Goal: Task Accomplishment & Management: Use online tool/utility

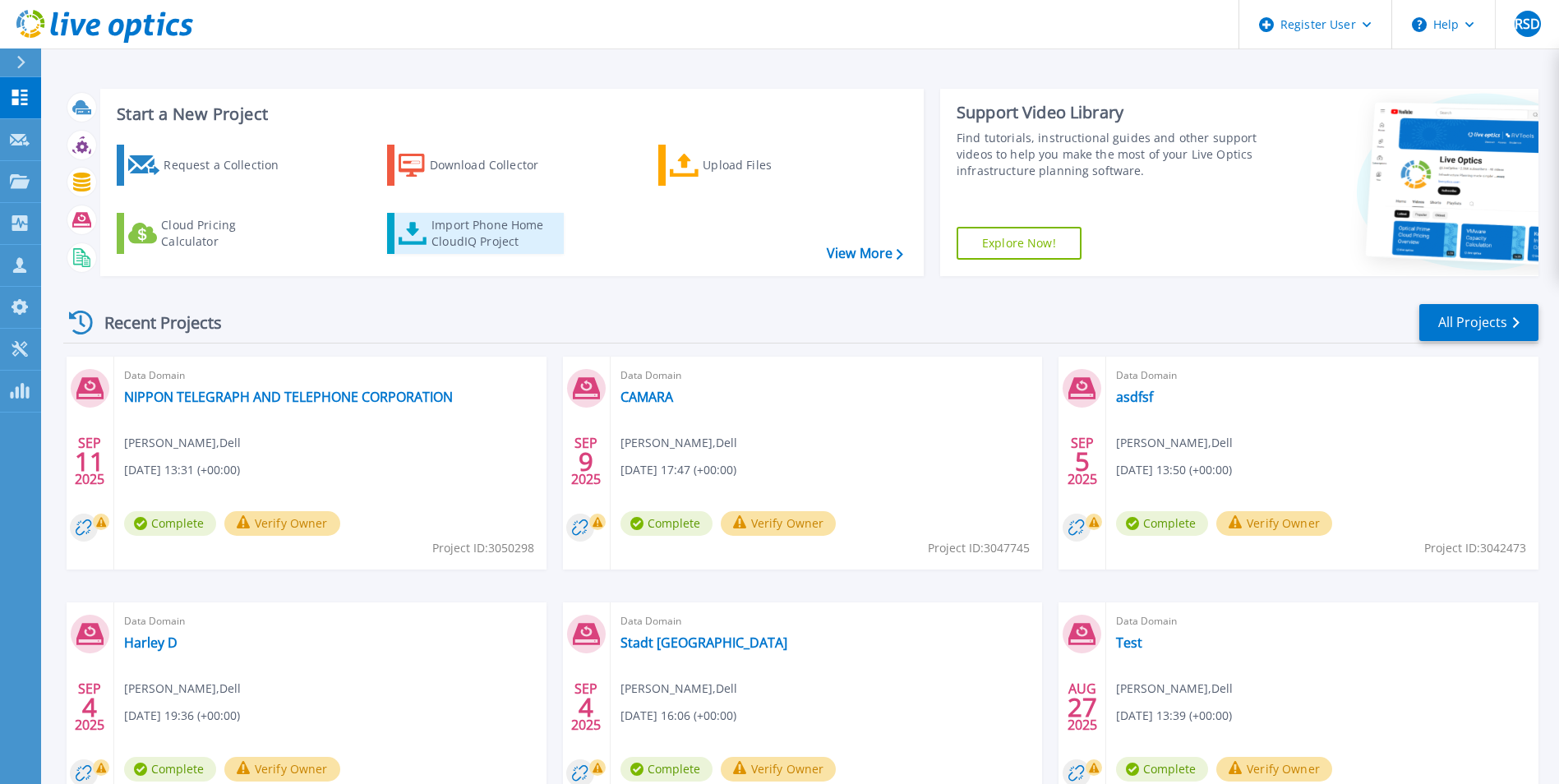
click at [465, 240] on div "Import Phone Home CloudIQ Project" at bounding box center [495, 233] width 128 height 33
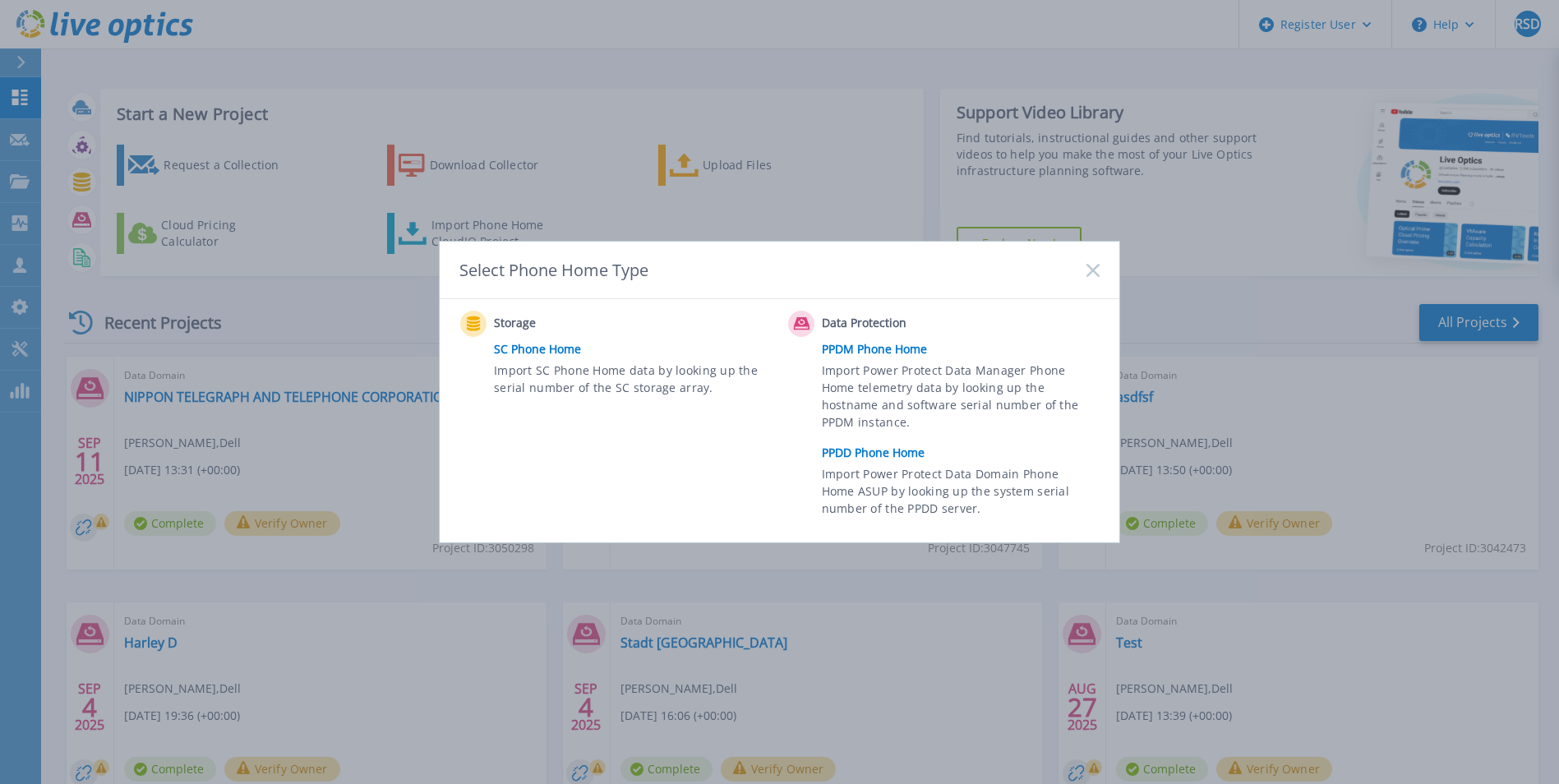
click at [874, 453] on link "PPDD Phone Home" at bounding box center [965, 453] width 286 height 24
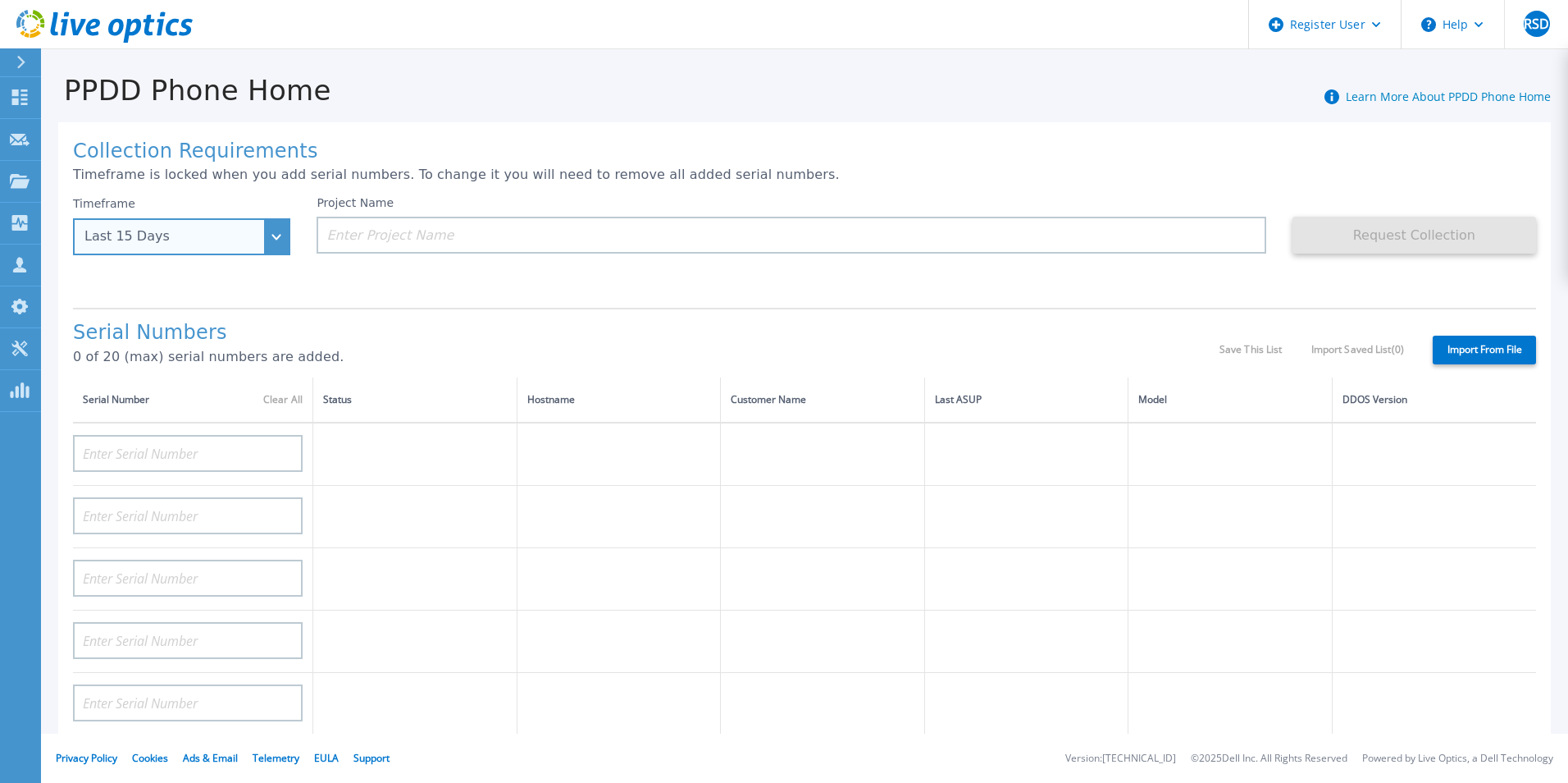
click at [275, 244] on div "Last 15 Days" at bounding box center [181, 237] width 218 height 37
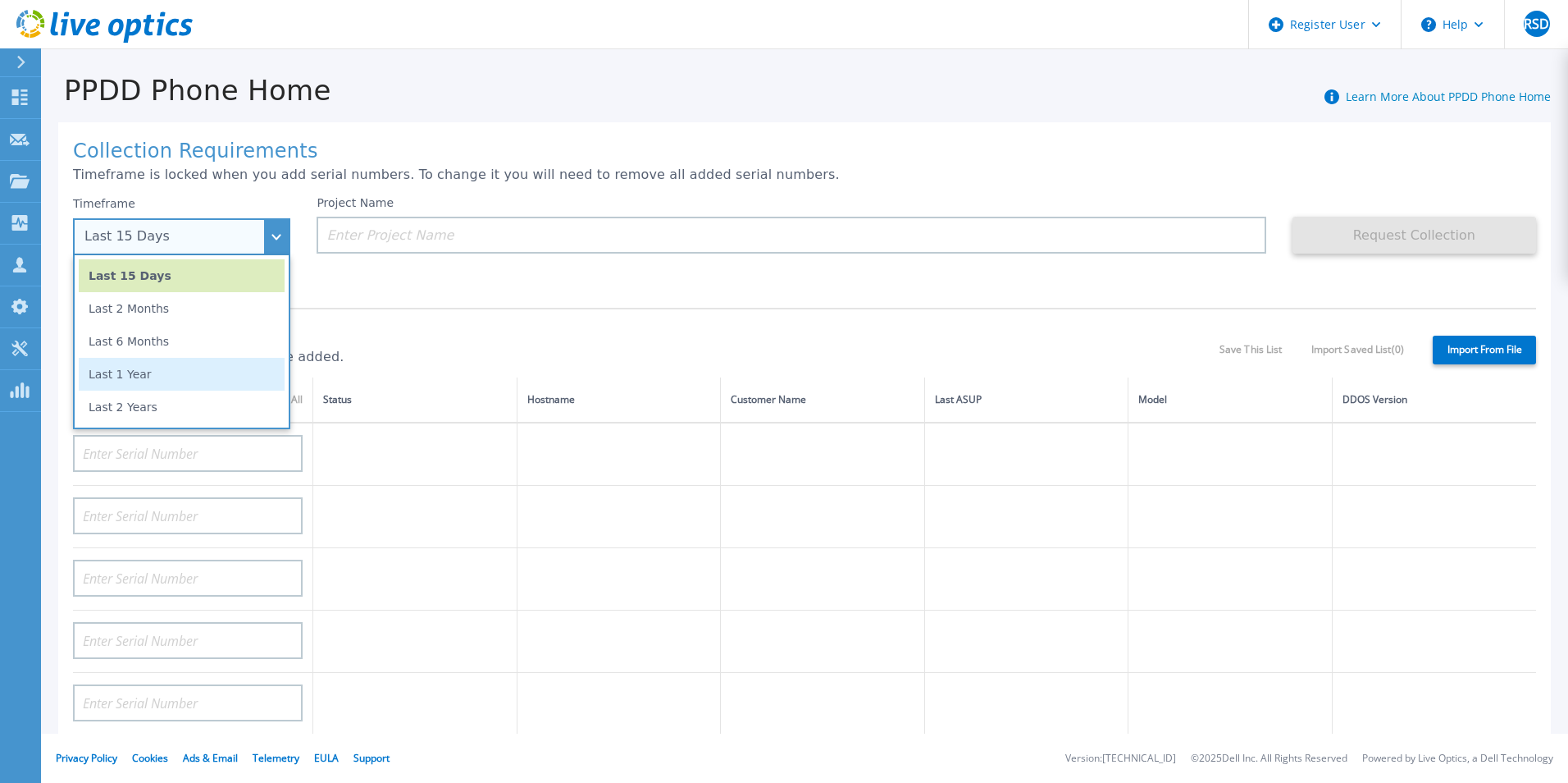
click at [202, 375] on li "Last 1 Year" at bounding box center [181, 374] width 205 height 33
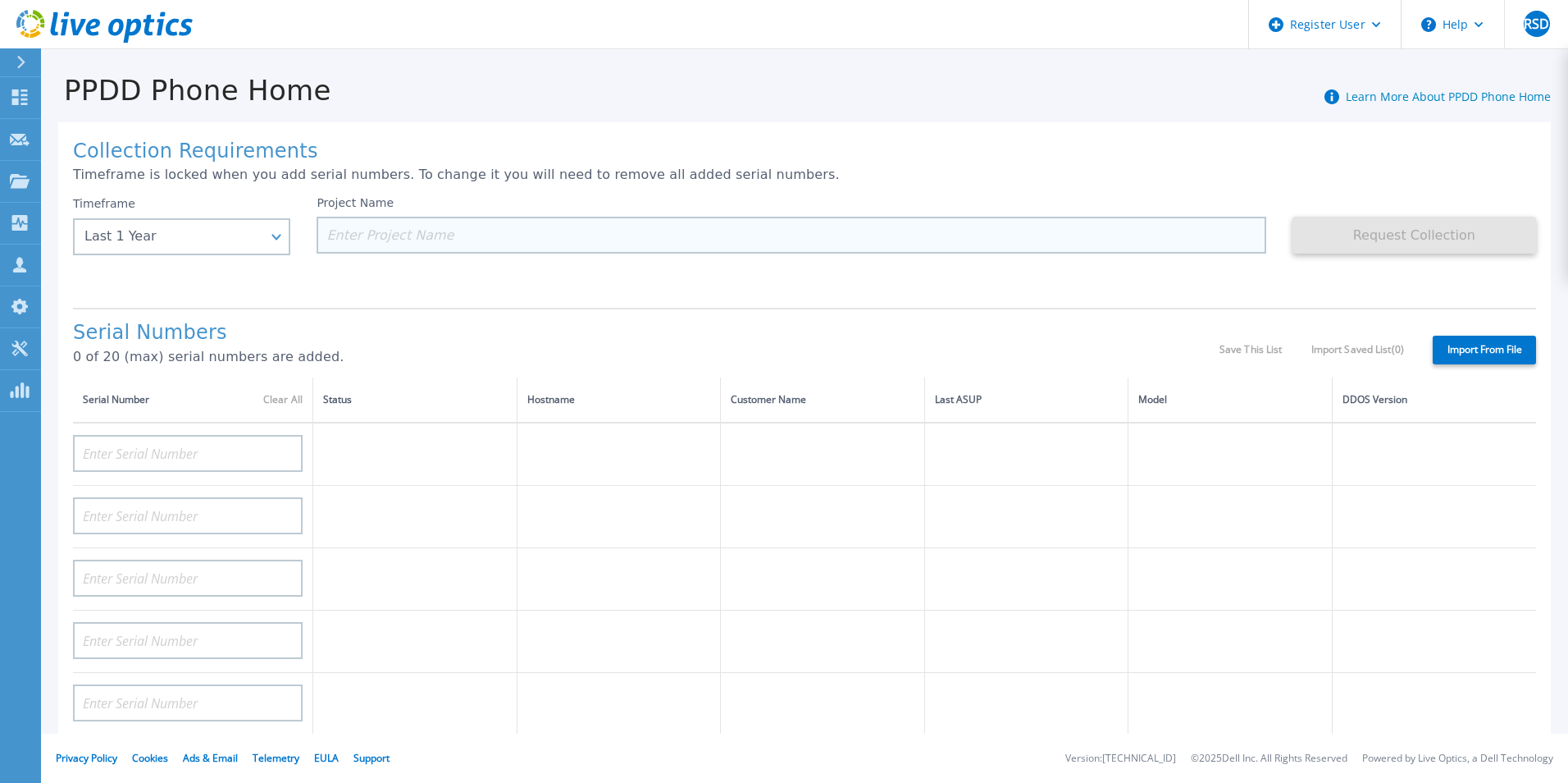
click at [460, 226] on input at bounding box center [791, 235] width 949 height 37
paste input "CRK00231102419"
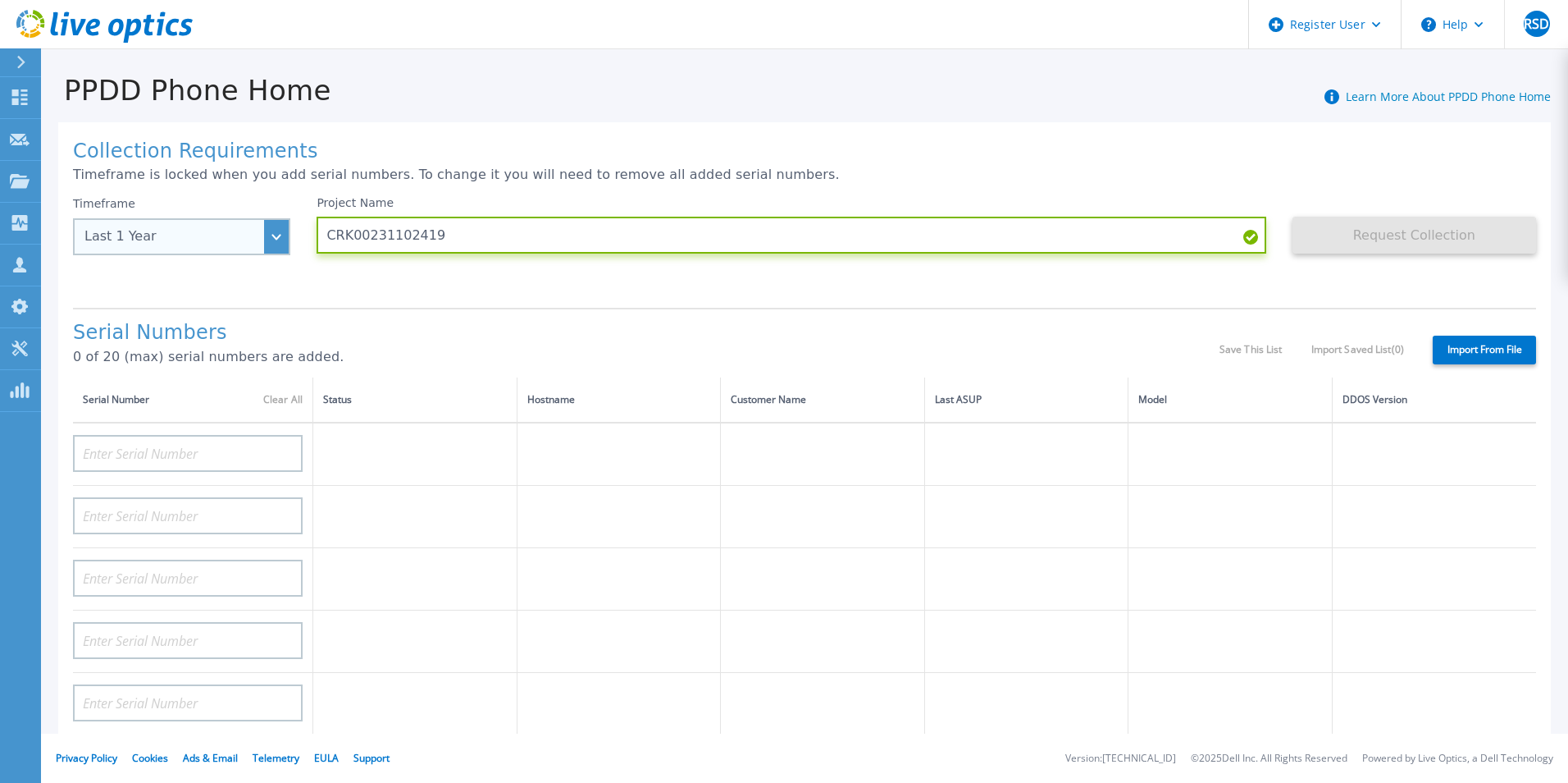
drag, startPoint x: 522, startPoint y: 226, endPoint x: 277, endPoint y: 236, distance: 245.2
click at [277, 236] on div "Timeframe Last 1 Year Last 15 Days Last 2 Months Last 6 Months Last 1 Year Last…" at bounding box center [804, 245] width 1463 height 98
type input "draft"
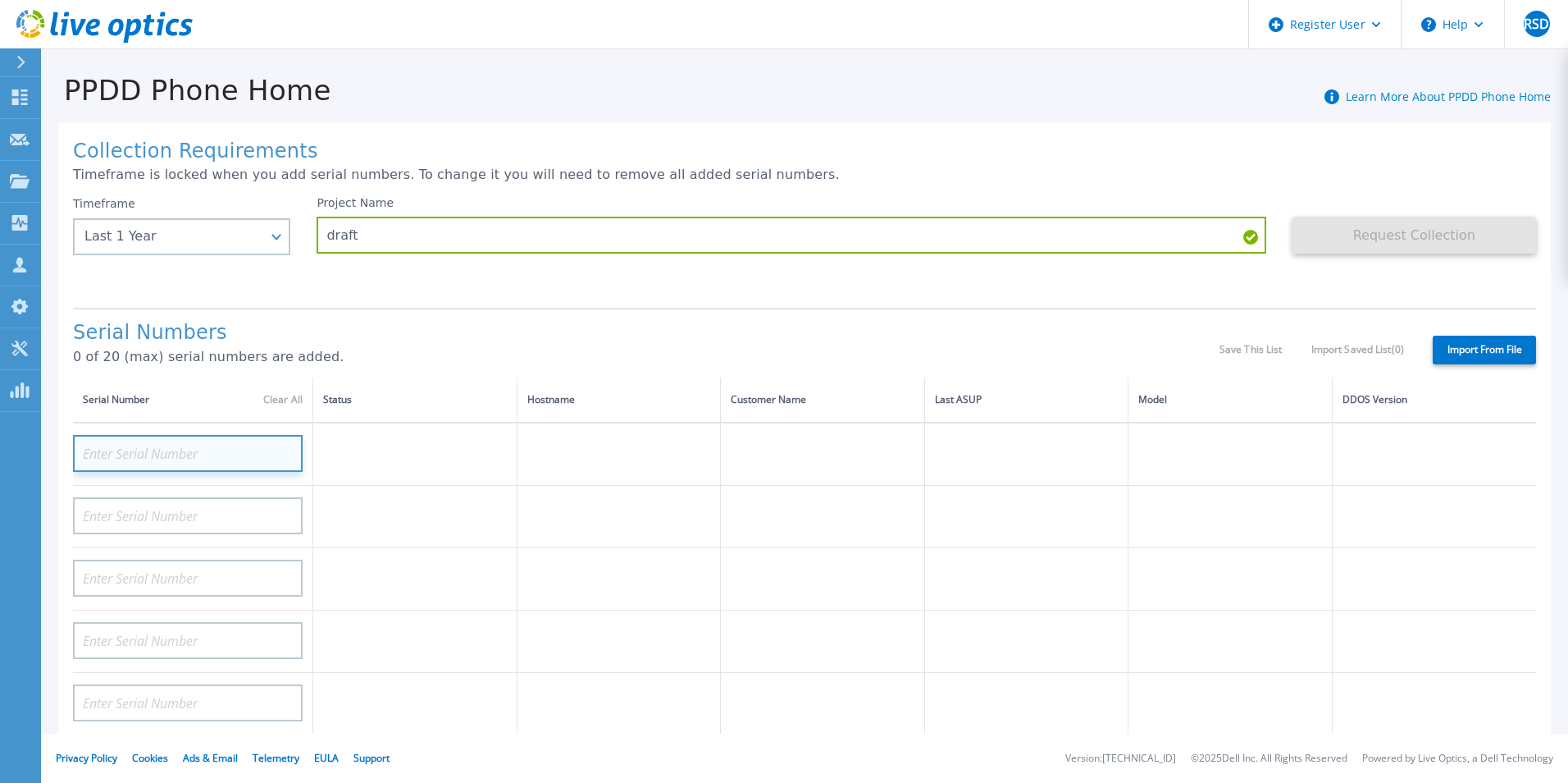
click at [162, 455] on input at bounding box center [188, 453] width 230 height 37
paste input "CRK00231102419"
type input "CRK00231102419"
click at [404, 348] on div "Serial Numbers 0 of 20 (max) serial numbers are added." at bounding box center [646, 349] width 1147 height 56
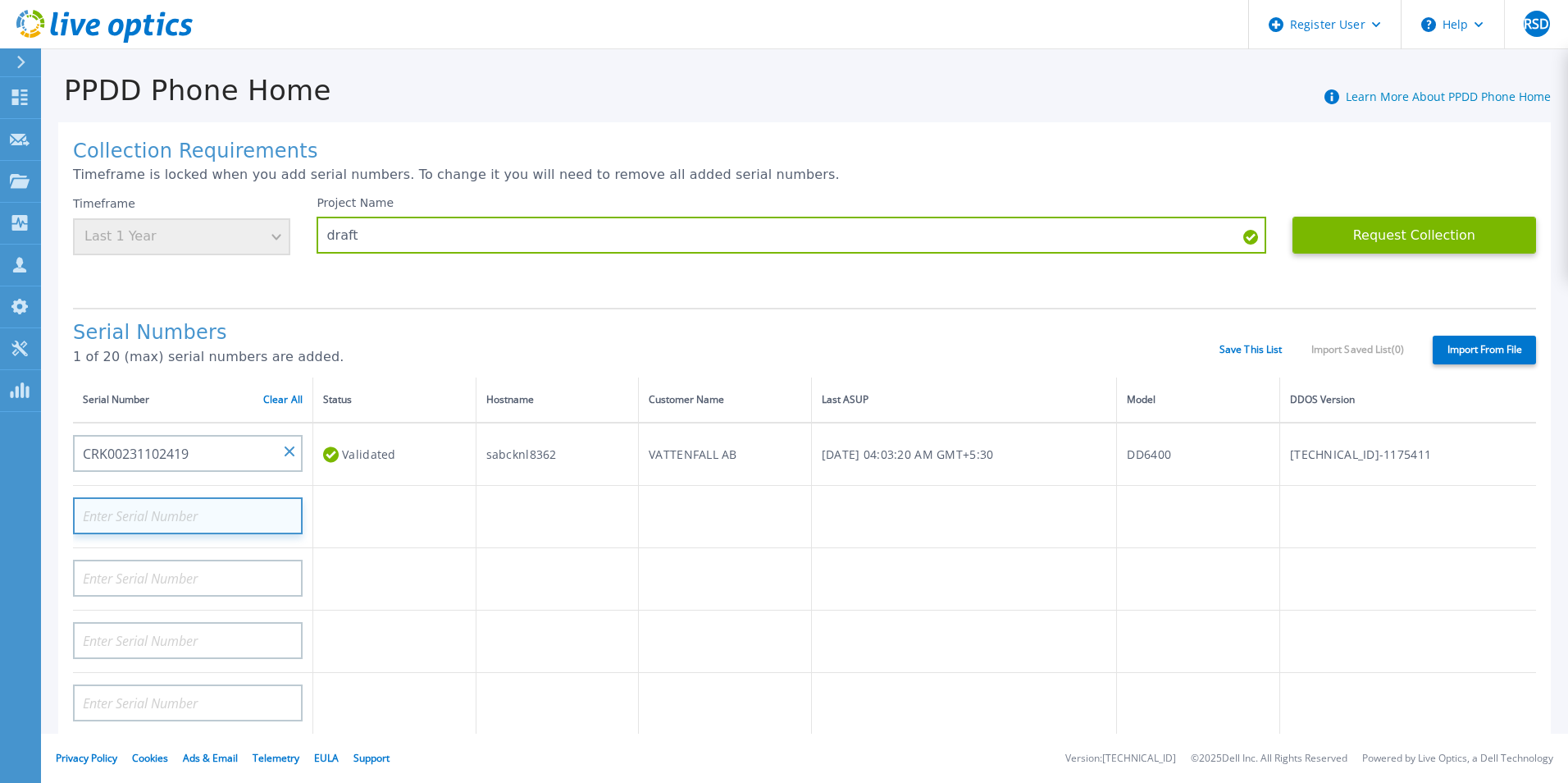
click at [214, 507] on input at bounding box center [188, 516] width 230 height 37
paste input "CRK00231102420"
type input "CRK00231102420"
click at [476, 339] on h1 "Serial Numbers" at bounding box center [646, 333] width 1147 height 23
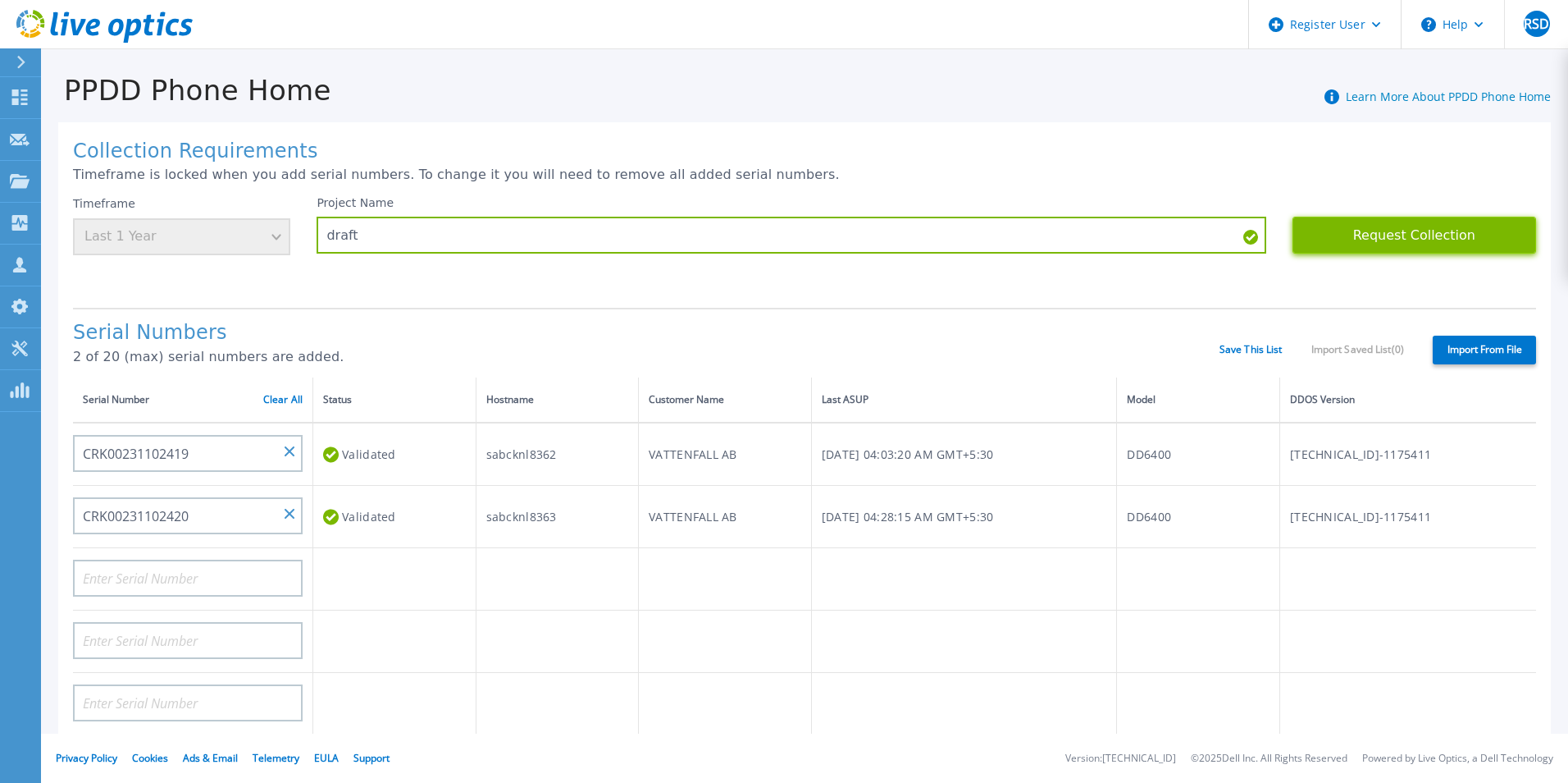
click at [1431, 227] on button "Request Collection" at bounding box center [1414, 235] width 244 height 37
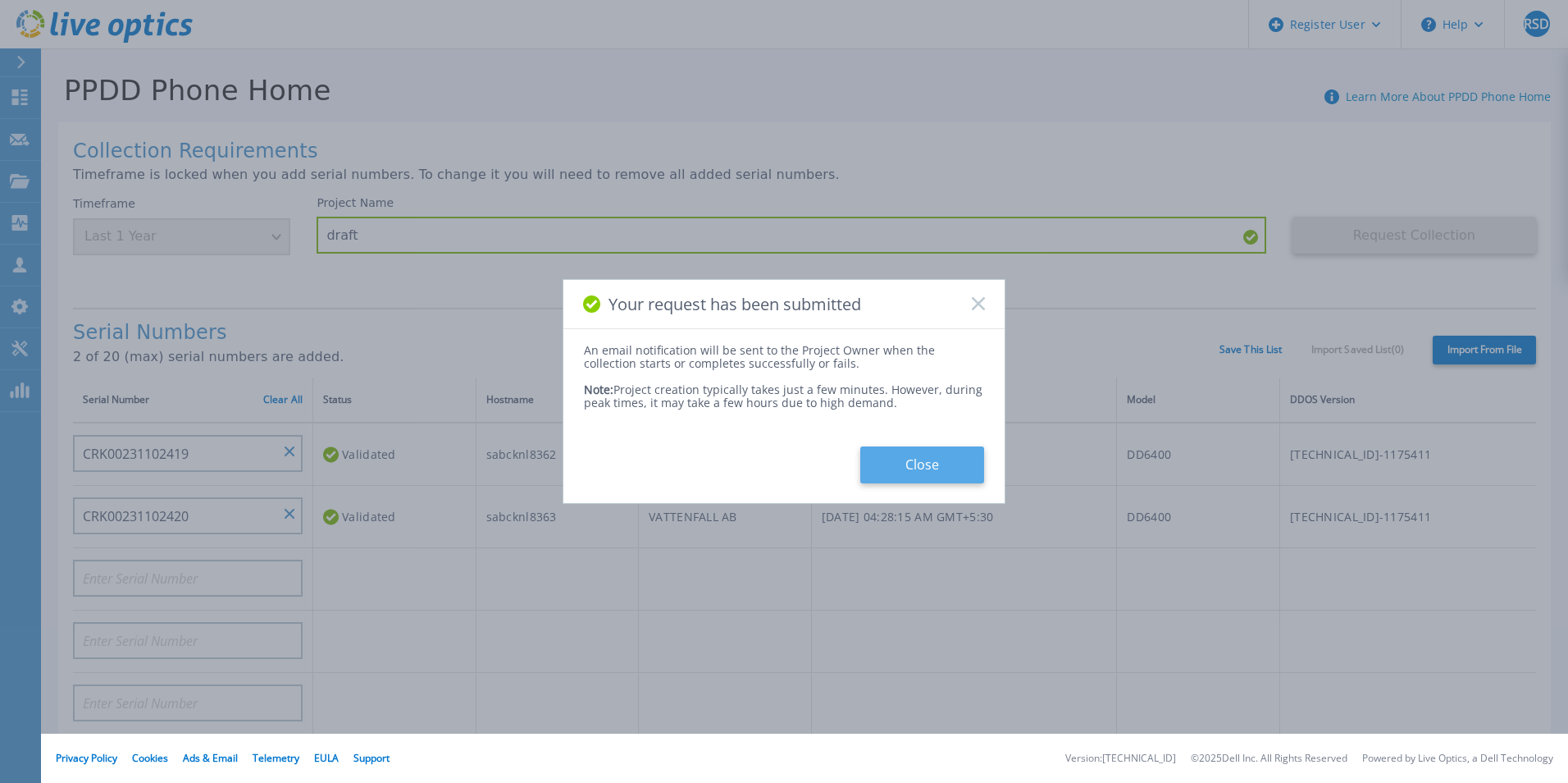
click at [921, 464] on button "Close" at bounding box center [922, 465] width 124 height 37
